Goal: Ask a question

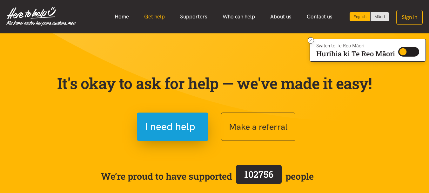
click at [160, 20] on link "Get help" at bounding box center [155, 17] width 36 height 14
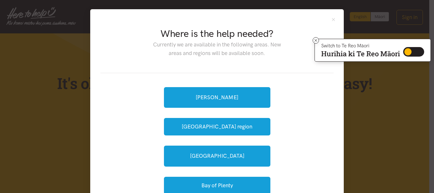
click at [349, 28] on div "Where is the help needed? Currently we are available in the following areas. Ne…" at bounding box center [217, 96] width 434 height 193
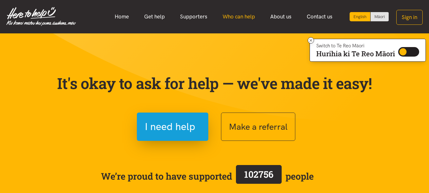
click at [247, 17] on link "Who can help" at bounding box center [239, 17] width 48 height 14
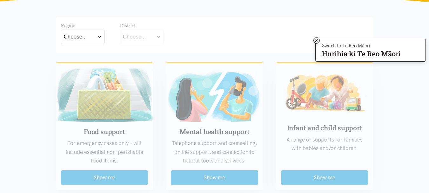
scroll to position [161, 0]
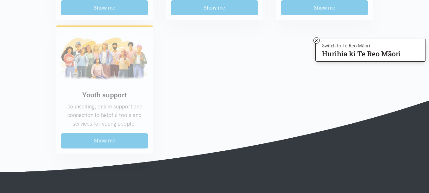
scroll to position [585, 0]
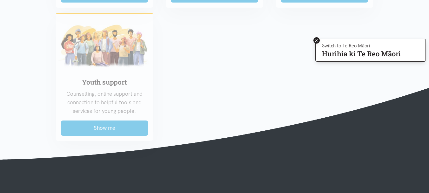
click at [316, 41] on icon at bounding box center [316, 40] width 5 height 5
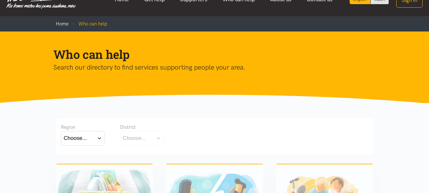
scroll to position [4, 0]
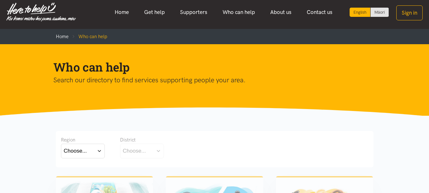
click at [100, 151] on button "Choose..." at bounding box center [83, 151] width 44 height 14
click at [83, 177] on label "[GEOGRAPHIC_DATA]" at bounding box center [83, 179] width 38 height 8
click at [0, 0] on input "[GEOGRAPHIC_DATA]" at bounding box center [0, 0] width 0 height 0
click at [179, 151] on button "Choose..." at bounding box center [152, 151] width 64 height 14
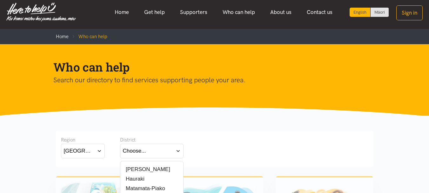
click at [143, 169] on label "[PERSON_NAME]" at bounding box center [146, 169] width 47 height 8
click at [0, 0] on input "[PERSON_NAME]" at bounding box center [0, 0] width 0 height 0
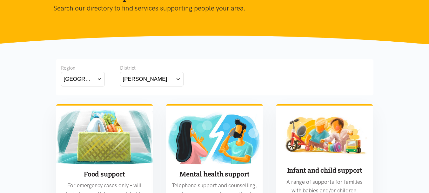
scroll to position [136, 0]
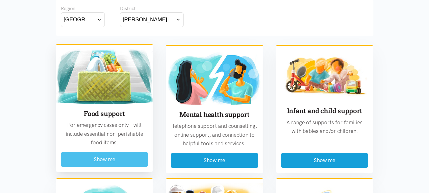
click at [113, 156] on button "Show me" at bounding box center [104, 159] width 87 height 15
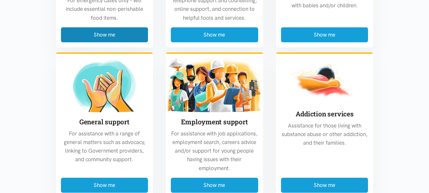
scroll to position [851, 0]
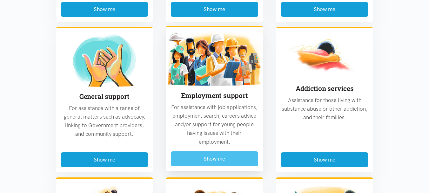
click at [231, 152] on button "Show me" at bounding box center [214, 158] width 87 height 15
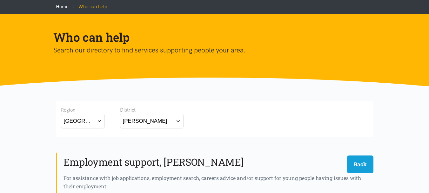
scroll to position [0, 0]
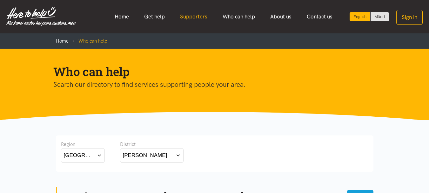
click at [193, 17] on link "Supporters" at bounding box center [193, 17] width 43 height 14
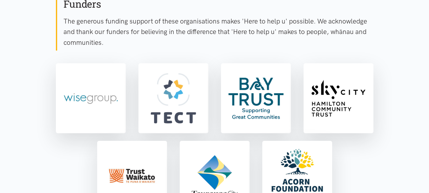
scroll to position [61, 0]
